Goal: Download file/media

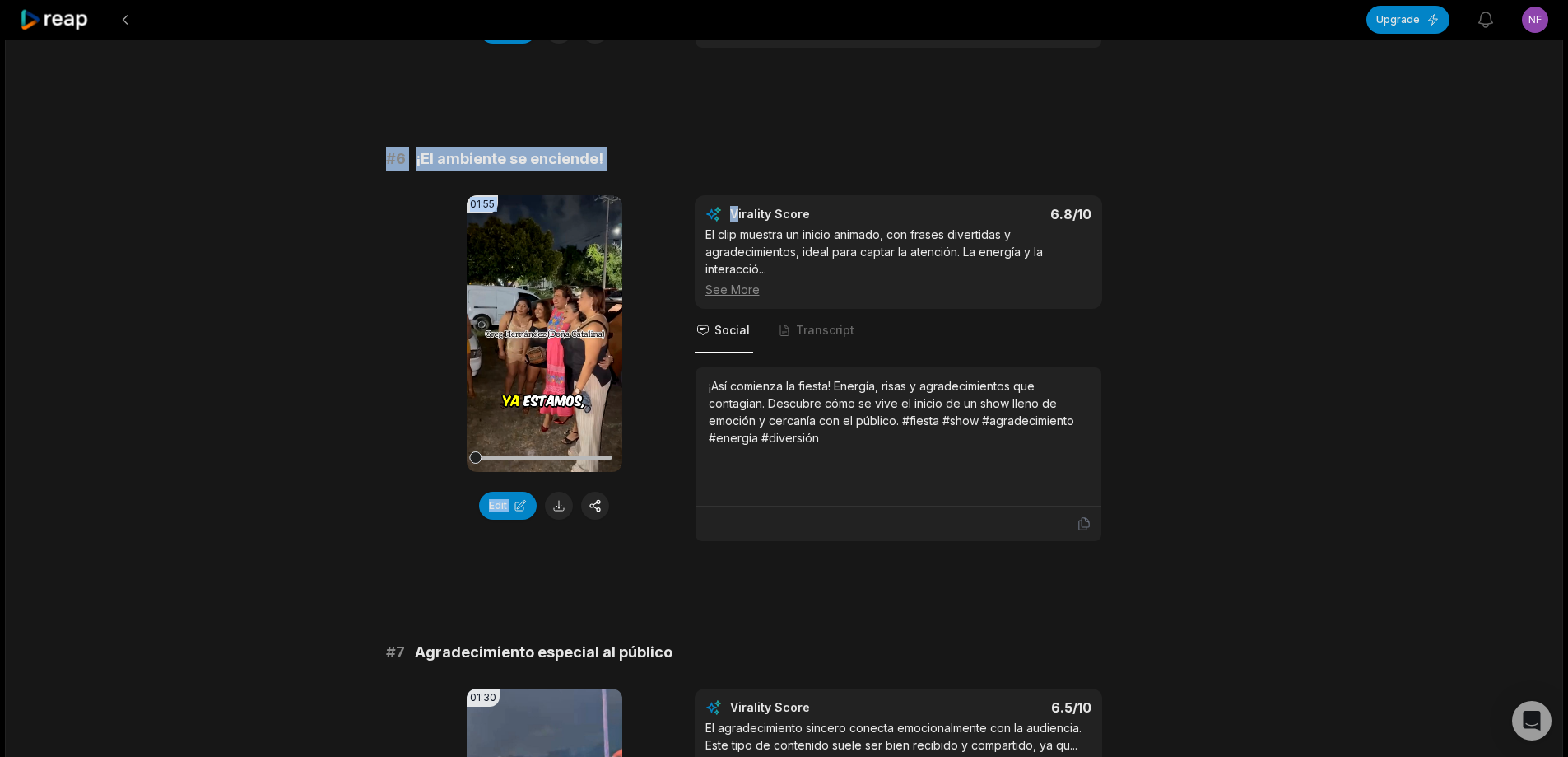
drag, startPoint x: 365, startPoint y: 157, endPoint x: 735, endPoint y: 176, distance: 370.5
click at [564, 153] on span "¡El ambiente se enciende!" at bounding box center [509, 159] width 188 height 23
drag, startPoint x: 376, startPoint y: 155, endPoint x: 775, endPoint y: 154, distance: 399.0
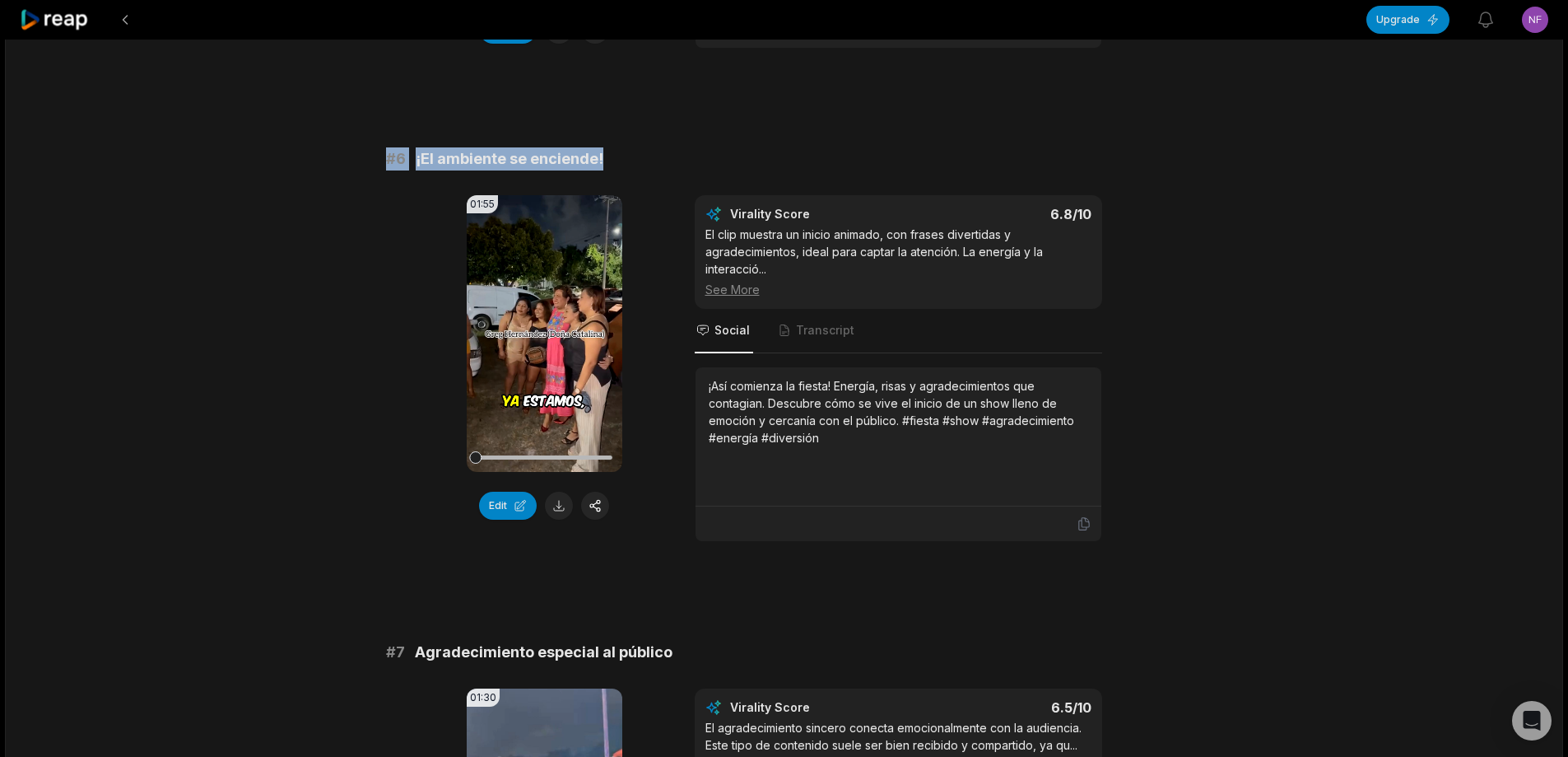
copy div "# 6 ¡El ambiente se enciende!"
click at [556, 495] on button at bounding box center [559, 506] width 28 height 28
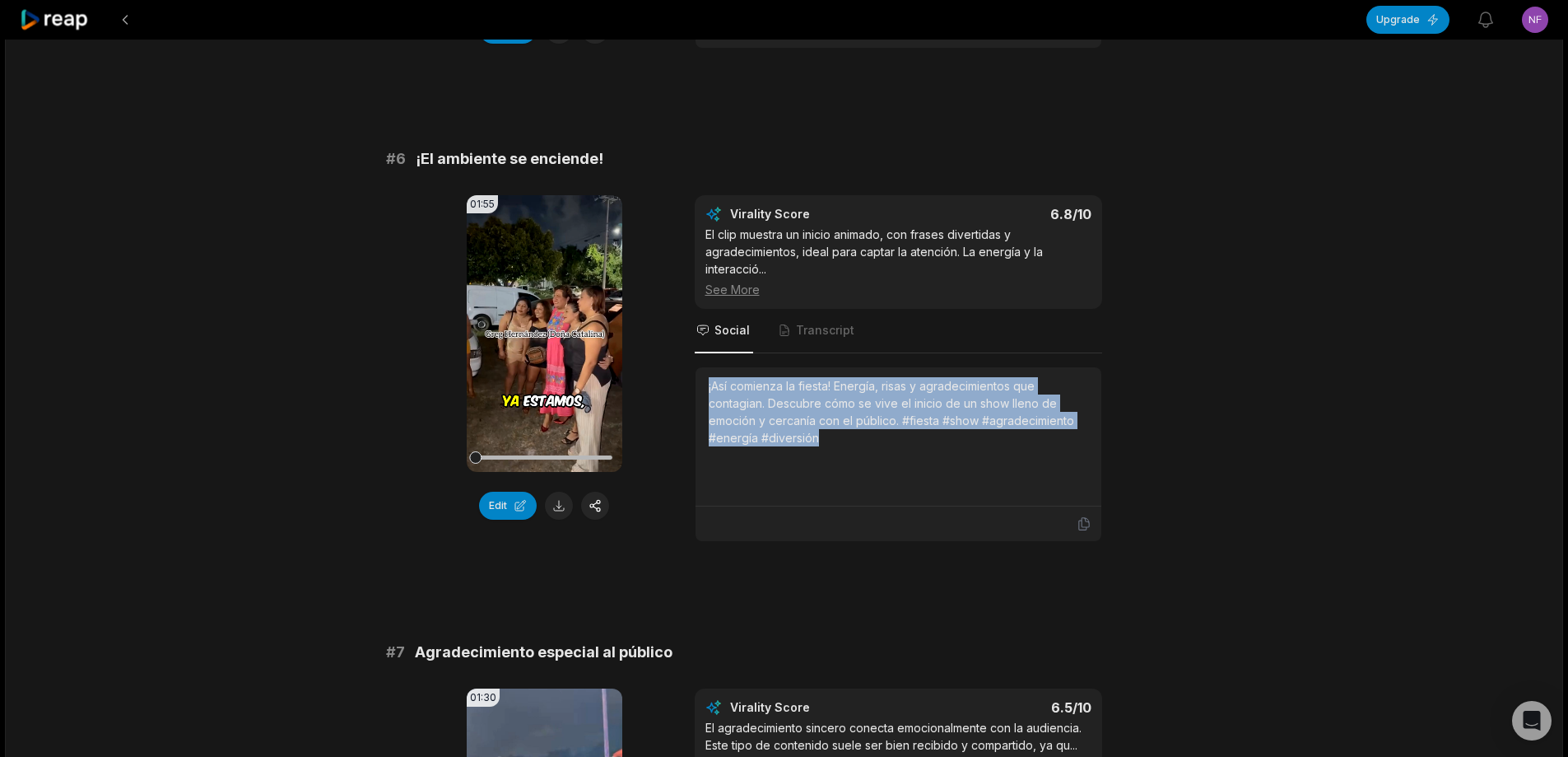
drag, startPoint x: 710, startPoint y: 388, endPoint x: 835, endPoint y: 407, distance: 126.4
click at [833, 428] on div "¡Así comienza la fiesta! Energía, risas y agradecimientos que contagian. Descub…" at bounding box center [899, 437] width 406 height 139
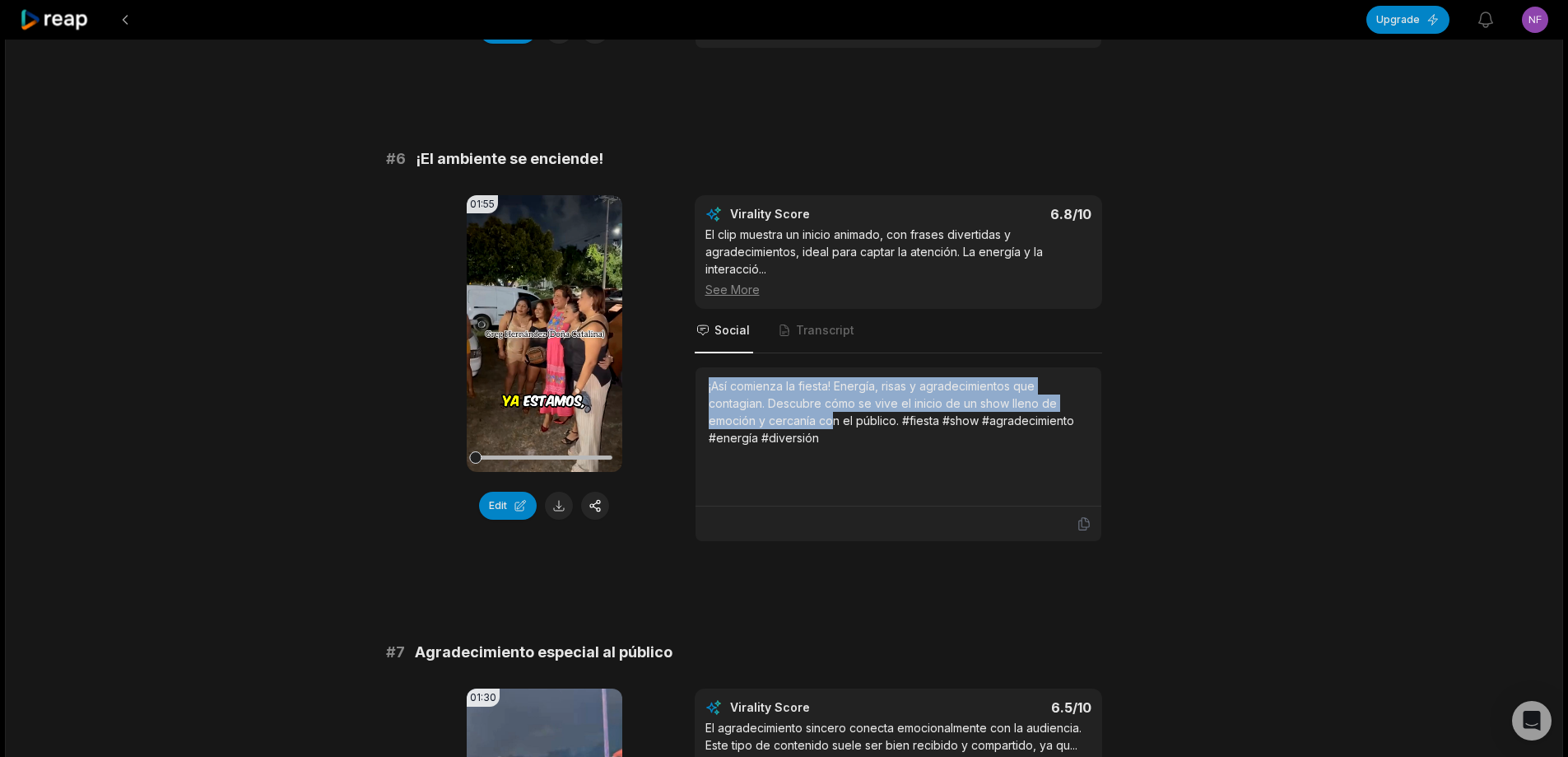
drag, startPoint x: 835, startPoint y: 407, endPoint x: 748, endPoint y: 390, distance: 88.6
click at [762, 400] on div "¡Así comienza la fiesta! Energía, risas y agradecimientos que contagian. Descub…" at bounding box center [898, 411] width 379 height 69
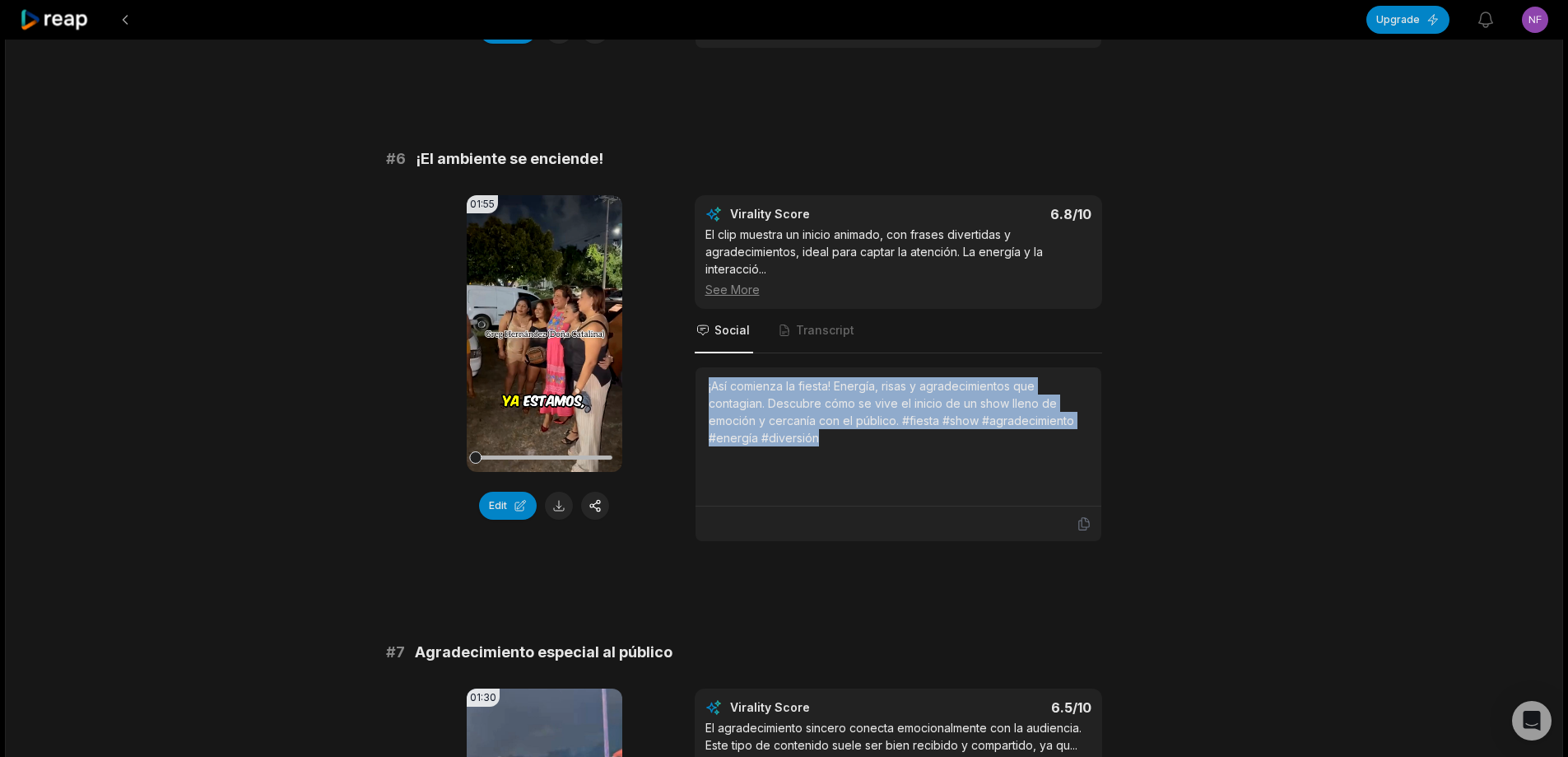
drag, startPoint x: 705, startPoint y: 385, endPoint x: 860, endPoint y: 440, distance: 164.5
click at [867, 468] on div "¡Así comienza la fiesta! Energía, risas y agradecimientos que contagian. Descub…" at bounding box center [899, 437] width 406 height 139
copy div "¡Así comienza la fiesta! Energía, risas y agradecimientos que contagian. Descub…"
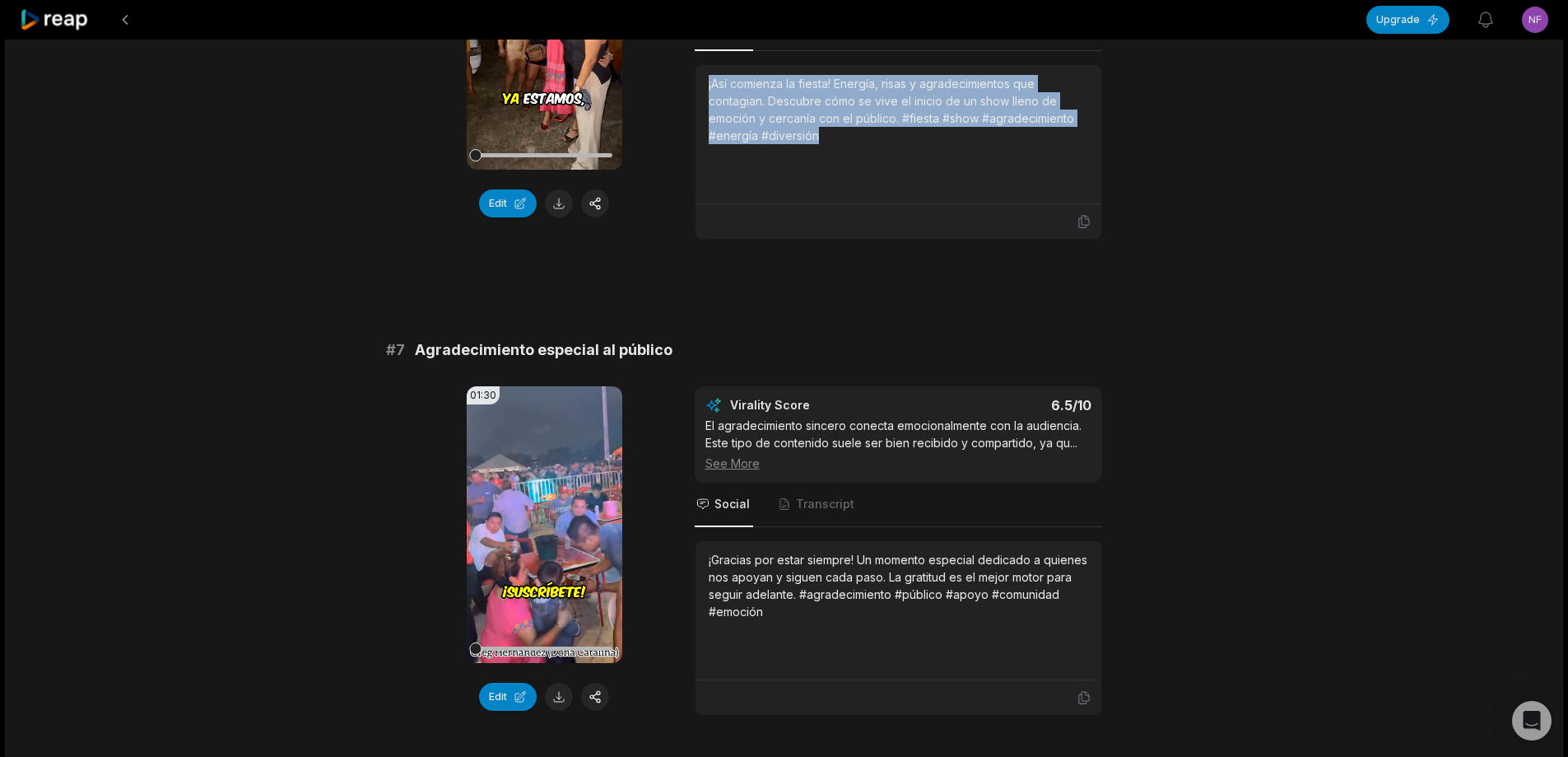
scroll to position [2799, 0]
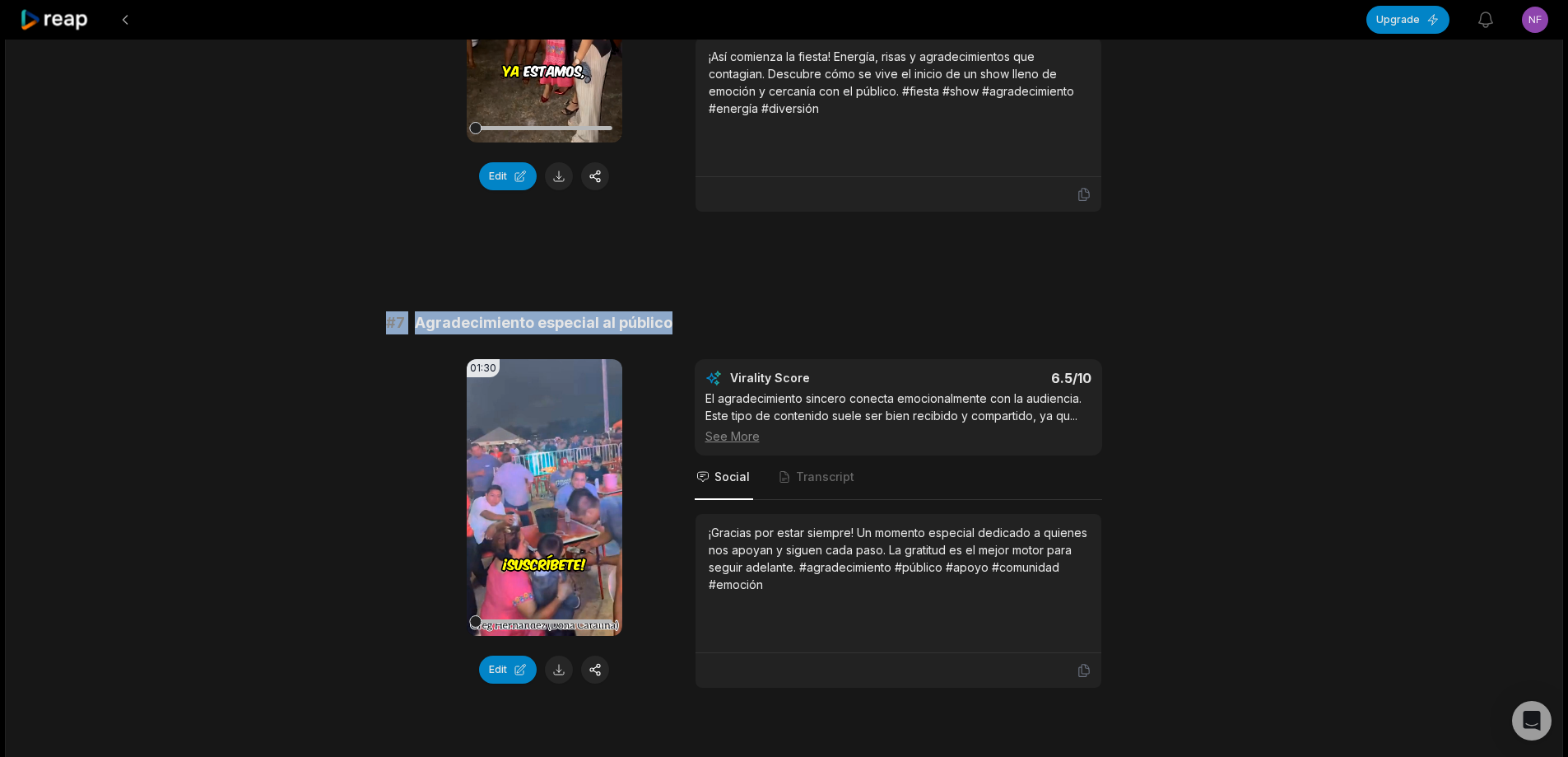
drag, startPoint x: 377, startPoint y: 326, endPoint x: 728, endPoint y: 325, distance: 351.0
copy div "# 7 Agradecimiento especial al público"
click at [559, 669] on button at bounding box center [559, 670] width 28 height 28
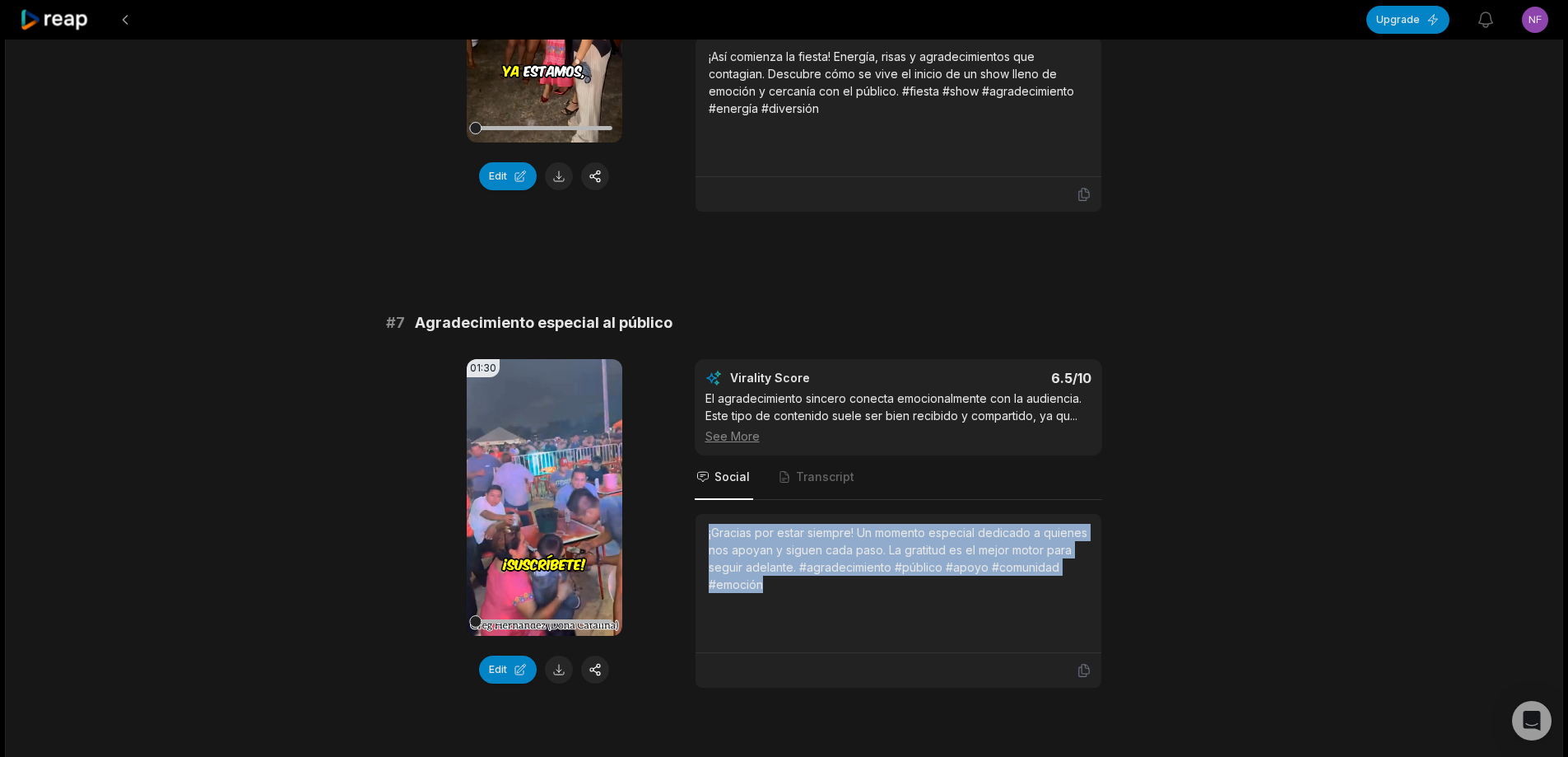
drag, startPoint x: 706, startPoint y: 530, endPoint x: 816, endPoint y: 591, distance: 125.8
click at [816, 597] on div "¡Gracias por estar siempre! Un momento especial dedicado a quienes nos apoyan y…" at bounding box center [899, 583] width 406 height 139
copy div "¡Gracias por estar siempre! Un momento especial dedicado a quienes nos apoyan y…"
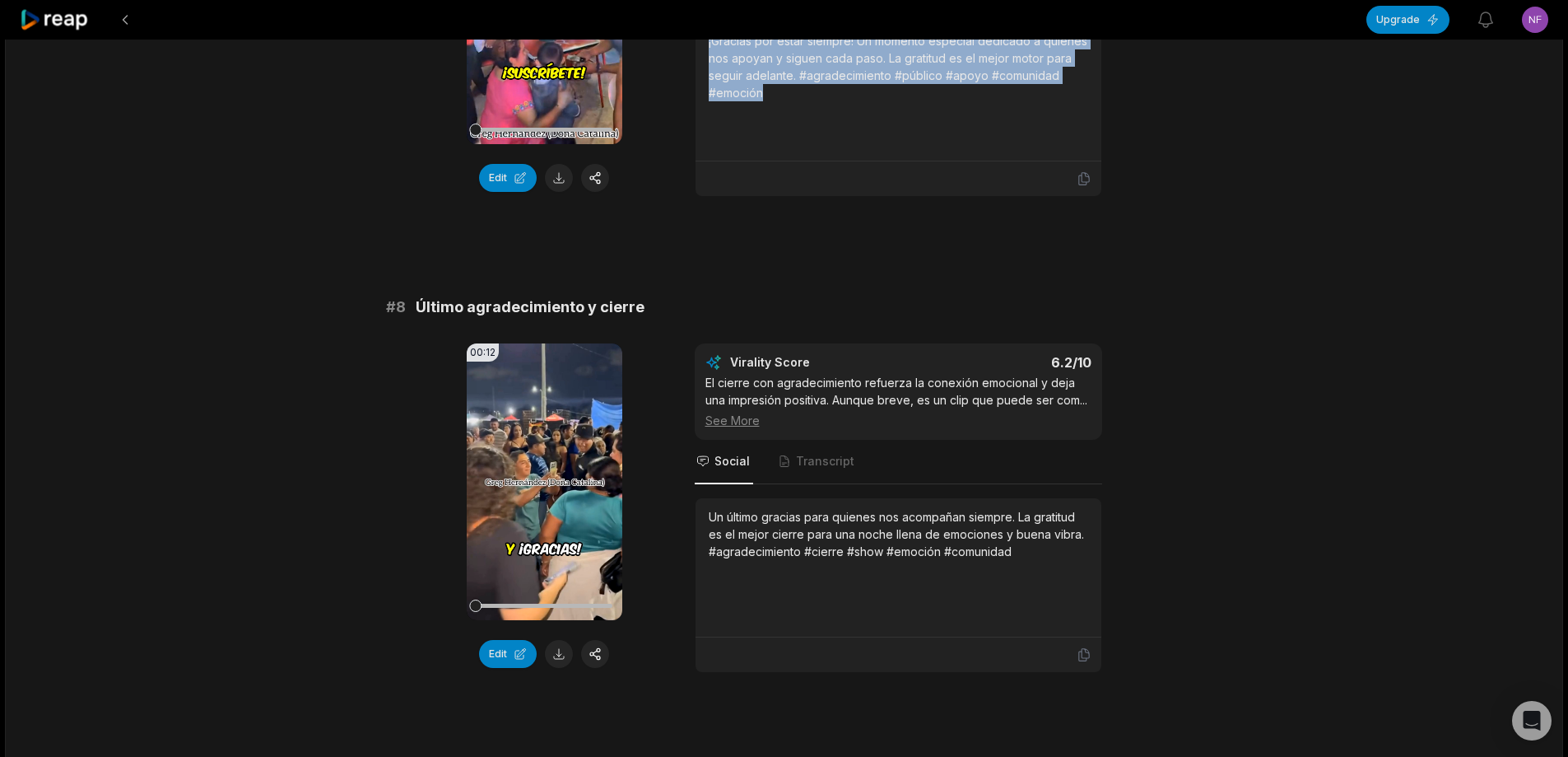
scroll to position [3332, 0]
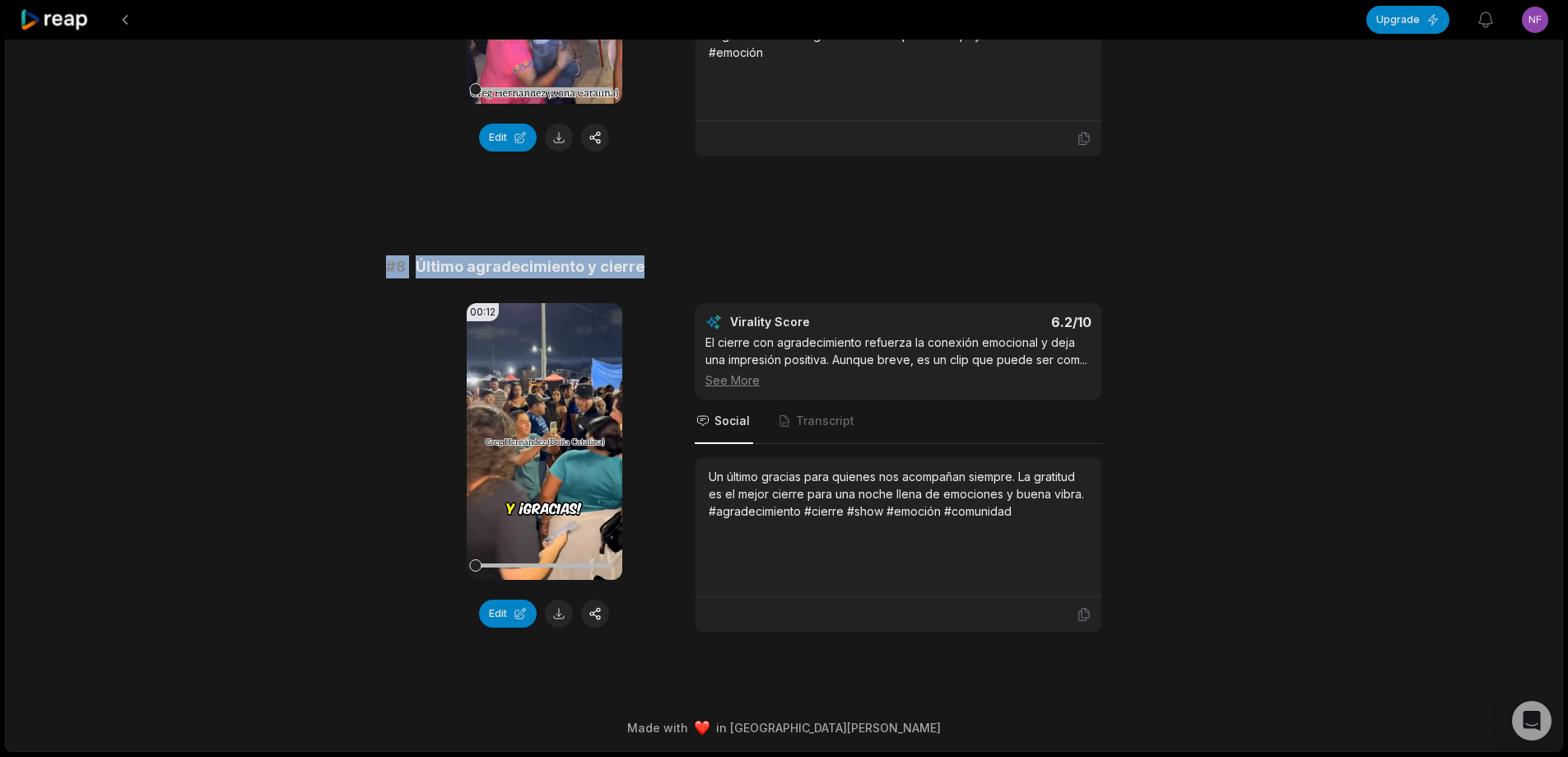
drag, startPoint x: 376, startPoint y: 269, endPoint x: 859, endPoint y: 240, distance: 483.9
copy div "# 8 Último agradecimiento y cierre"
click at [564, 611] on button at bounding box center [559, 613] width 28 height 28
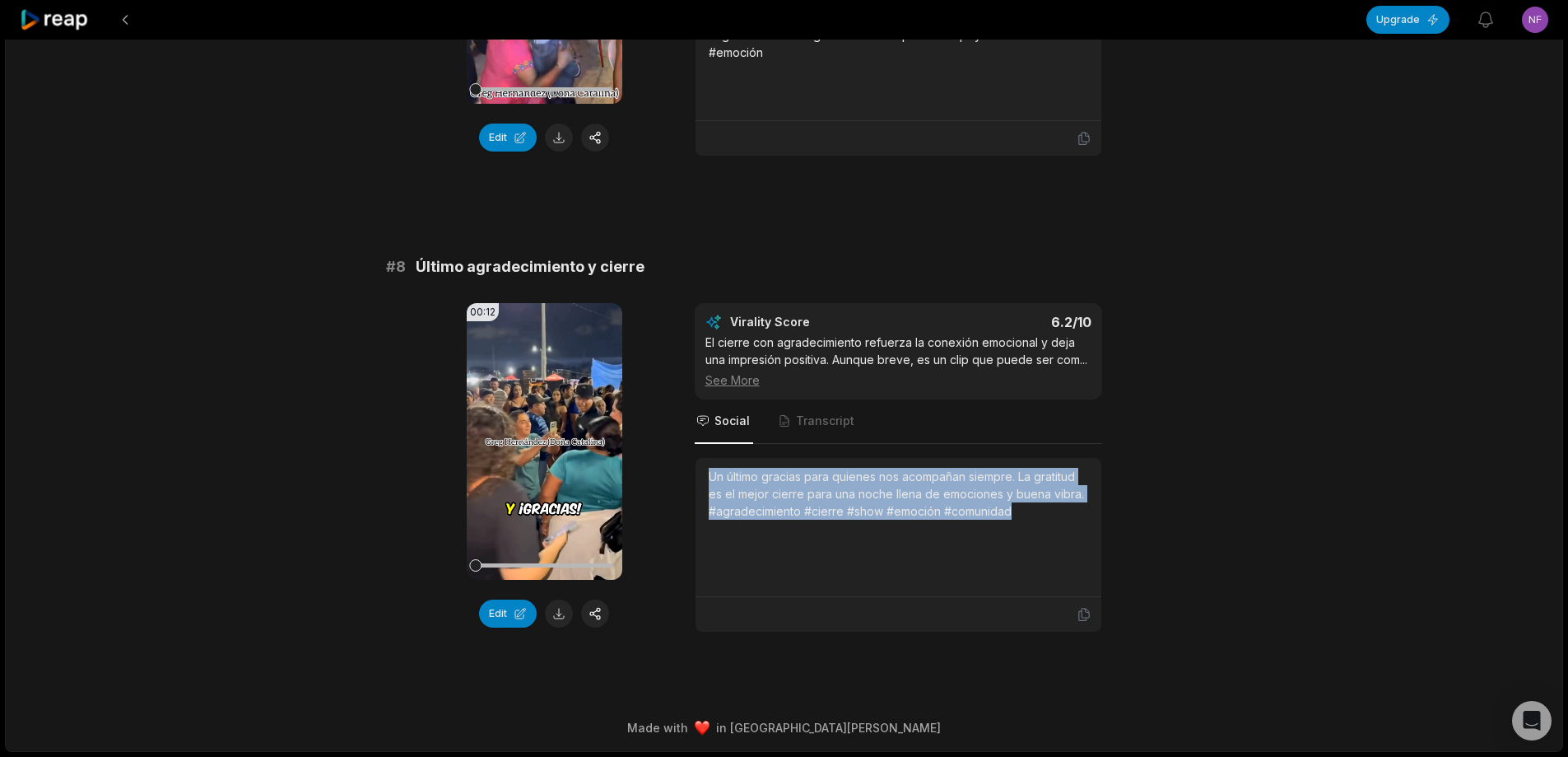
drag, startPoint x: 707, startPoint y: 475, endPoint x: 1056, endPoint y: 524, distance: 352.4
click at [1056, 524] on div "Un último gracias para quienes nos acompañan siempre. La gratitud es el mejor c…" at bounding box center [899, 528] width 406 height 139
copy div "Un último gracias para quienes nos acompañan siempre. La gratitud es el mejor c…"
